Goal: Task Accomplishment & Management: Manage account settings

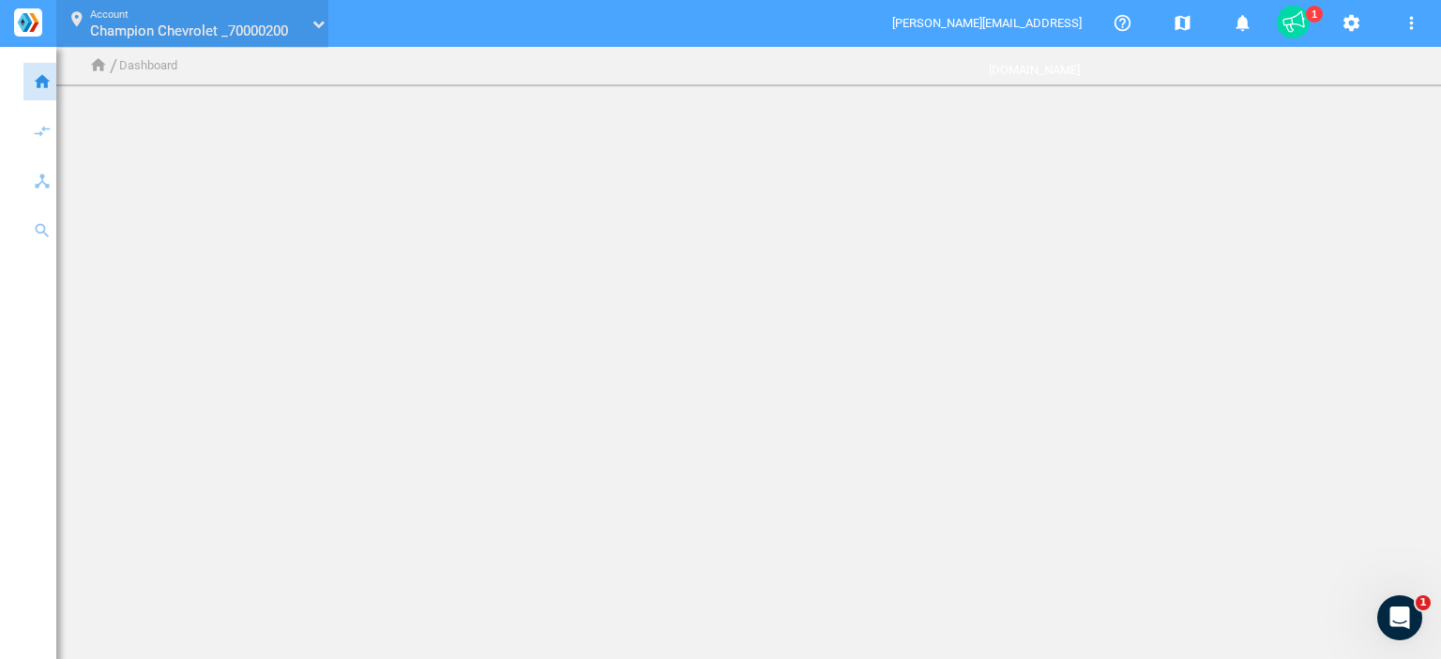
drag, startPoint x: 316, startPoint y: 22, endPoint x: 334, endPoint y: 30, distance: 19.7
click at [318, 23] on icon "text" at bounding box center [313, 24] width 11 height 12
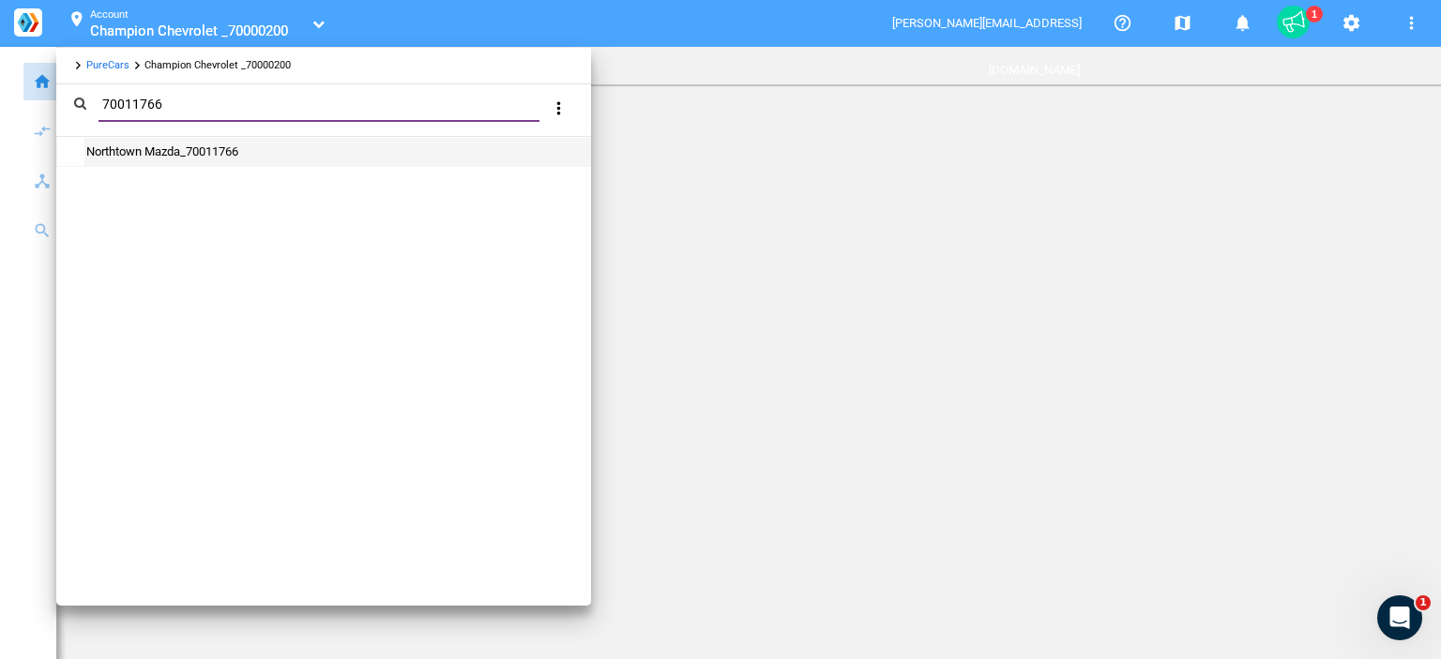
type input "70011766"
click at [167, 145] on link "Northtown Mazda_70011766" at bounding box center [161, 151] width 154 height 14
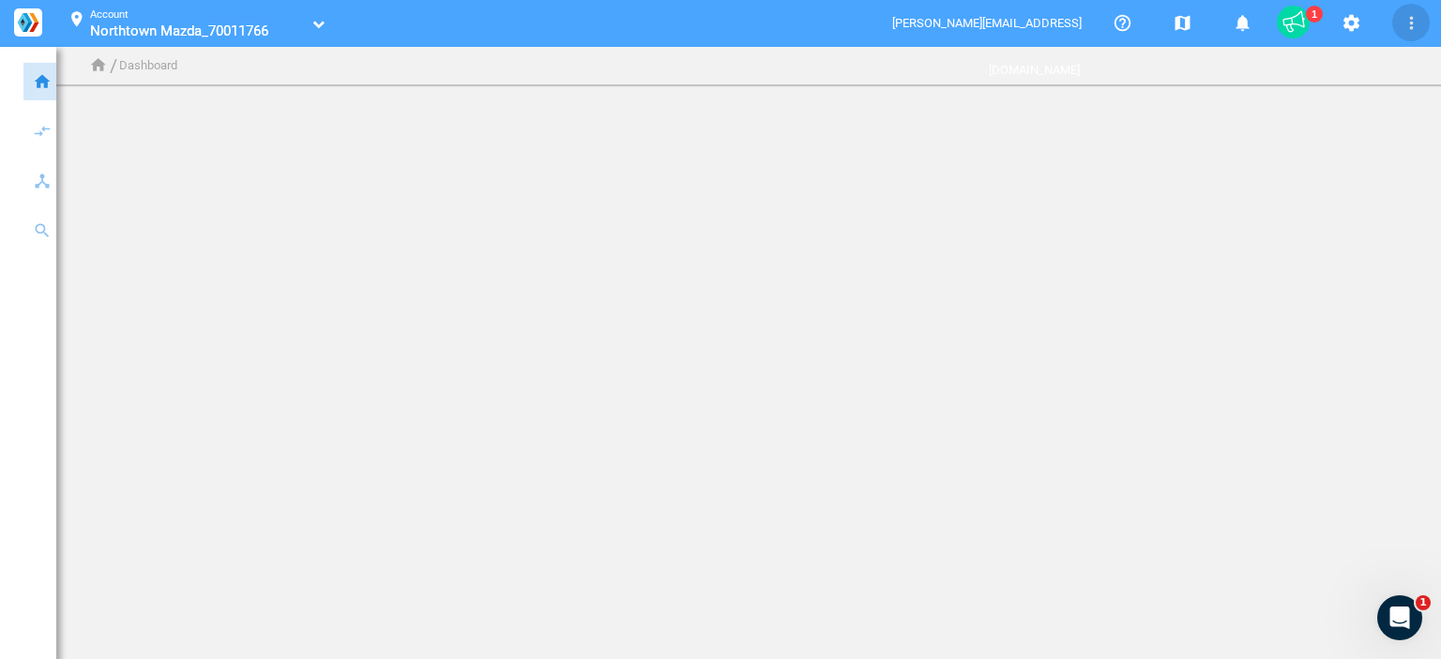
click at [1396, 306] on body "home Dashboard compare_arrows Traffic keyboard_arrow_down speaker_notes Campaig…" at bounding box center [720, 329] width 1441 height 659
click at [1358, 28] on mat-icon "settings" at bounding box center [1351, 23] width 23 height 23
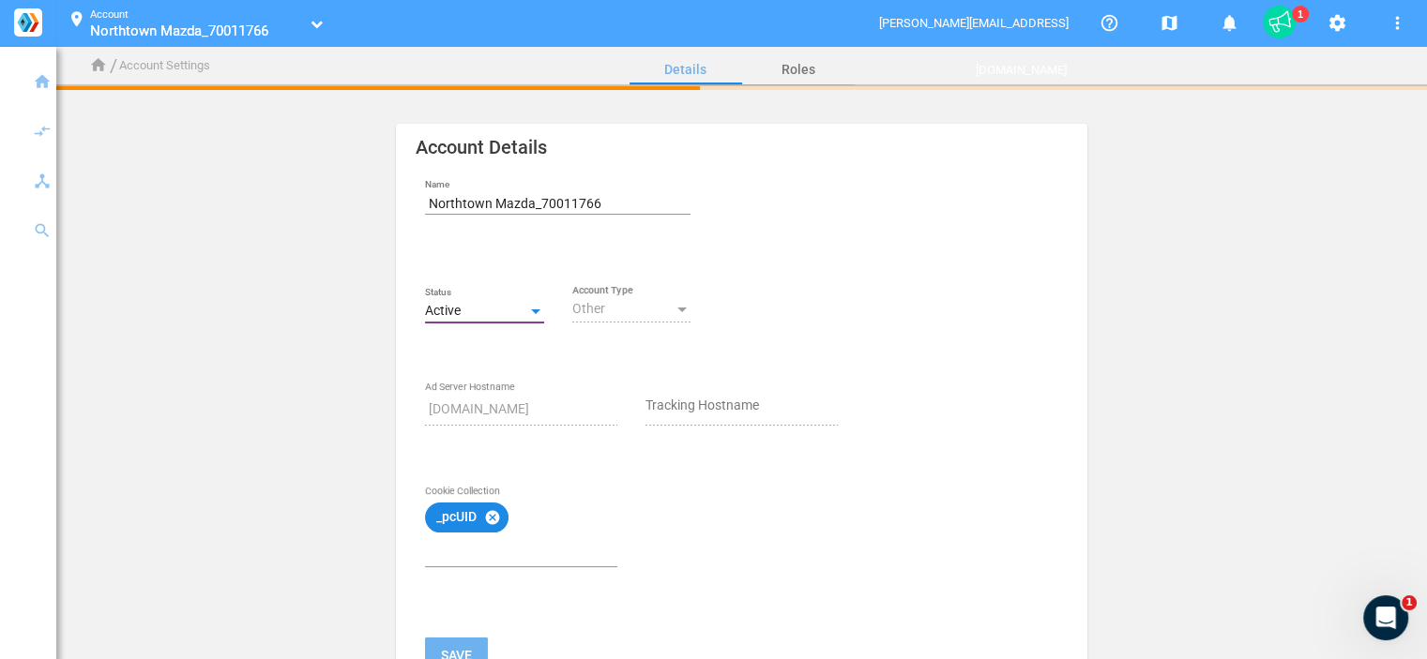
click at [497, 314] on div "Active" at bounding box center [476, 311] width 102 height 15
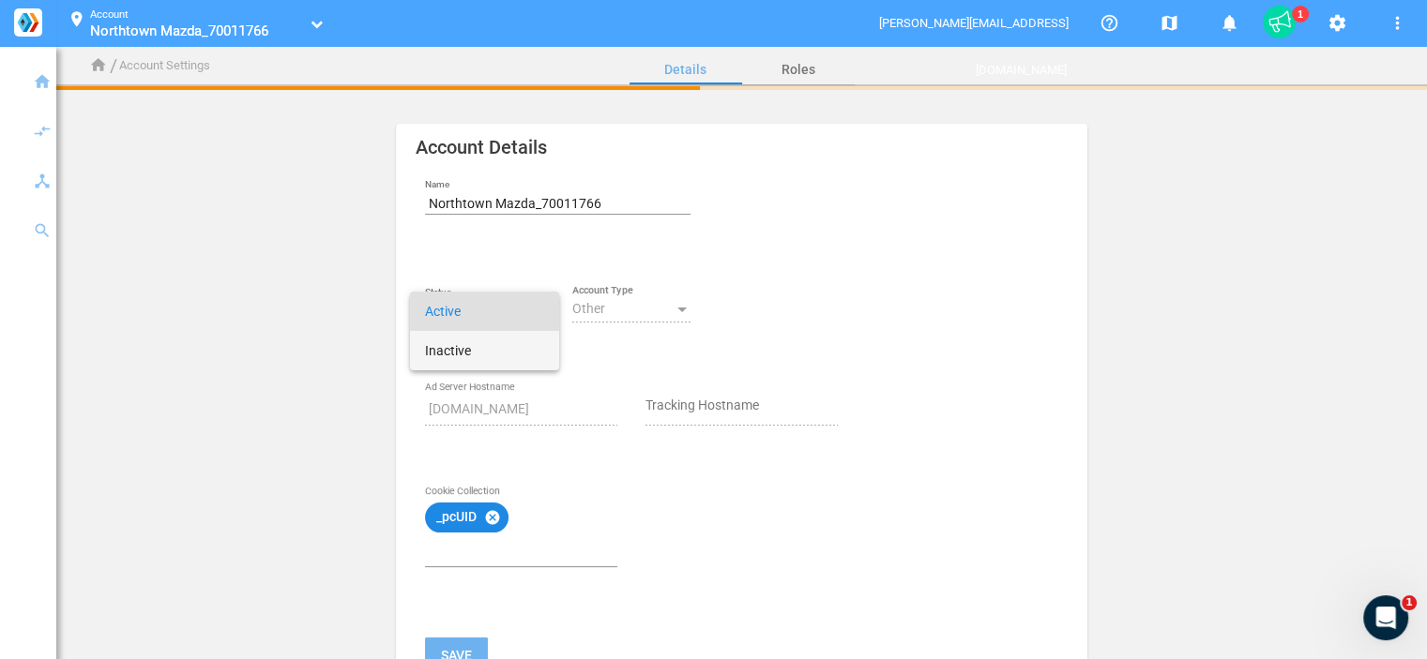
drag, startPoint x: 507, startPoint y: 342, endPoint x: 505, endPoint y: 368, distance: 25.4
click at [507, 343] on span "Inactive" at bounding box center [484, 350] width 119 height 39
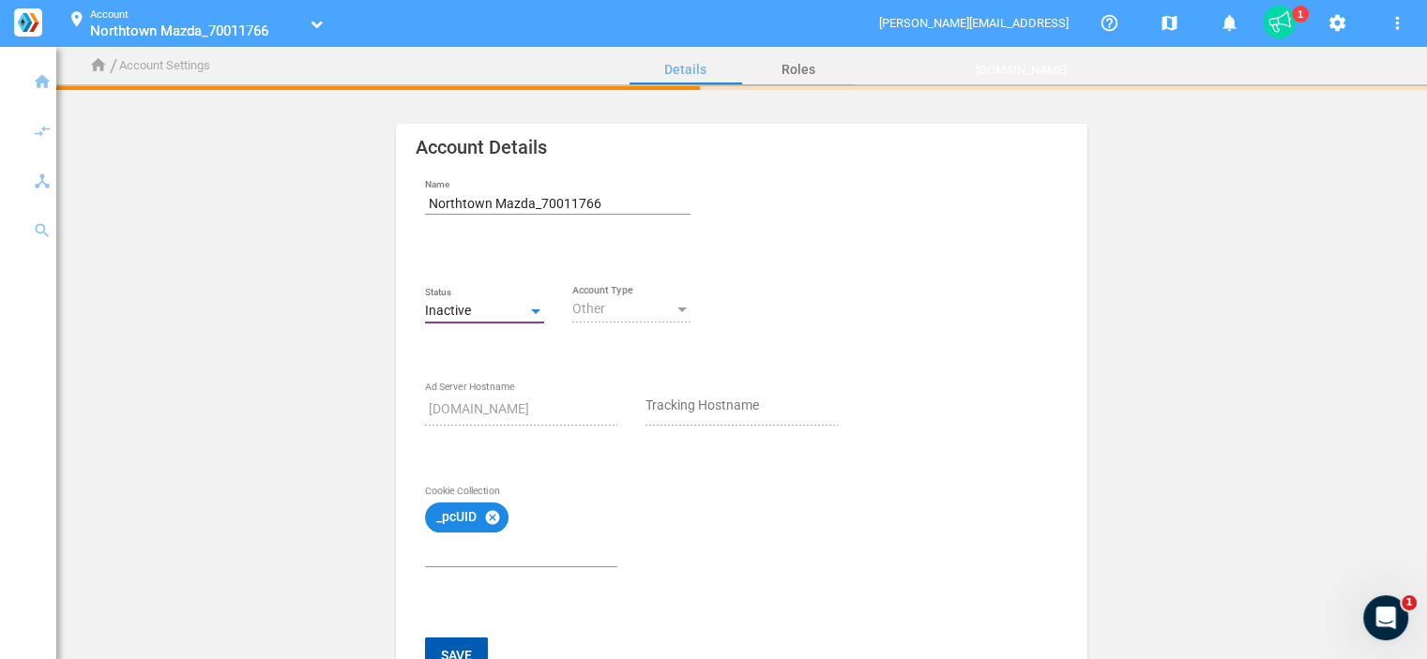
click at [476, 637] on div "Name Northtown Mazda_70011766 Status Inactive Other Account Type [DOMAIN_NAME] …" at bounding box center [631, 424] width 441 height 522
click at [477, 644] on button "Save" at bounding box center [456, 655] width 63 height 34
